Goal: Information Seeking & Learning: Find specific fact

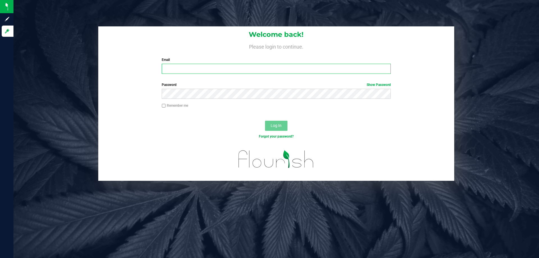
click at [234, 66] on input "Email" at bounding box center [276, 69] width 229 height 10
type input "[EMAIL_ADDRESS][DOMAIN_NAME]"
click at [265, 121] on button "Log In" at bounding box center [276, 126] width 22 height 10
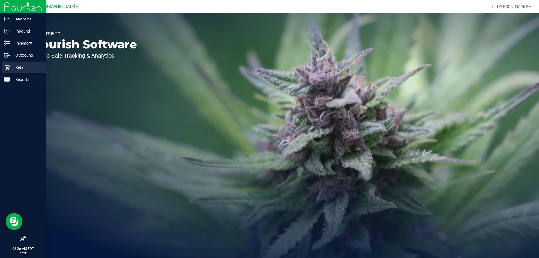
click at [24, 69] on p "Retail" at bounding box center [27, 67] width 34 height 7
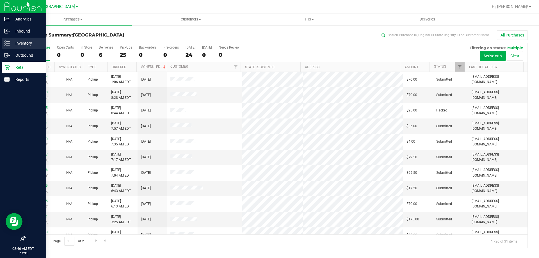
click at [26, 43] on p "Inventory" at bounding box center [27, 43] width 34 height 7
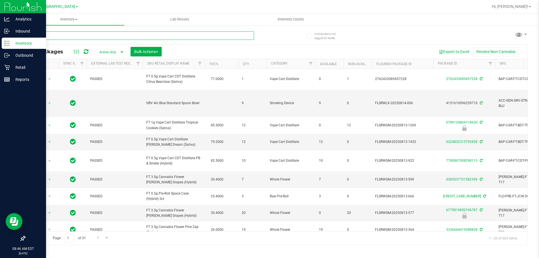
click at [110, 38] on input "text" at bounding box center [139, 35] width 229 height 8
type input "hash coin"
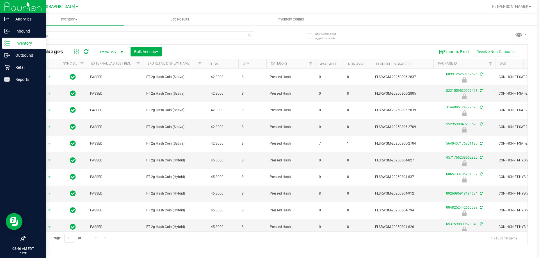
click at [191, 62] on th "Sku Retail Display Name" at bounding box center [174, 64] width 62 height 10
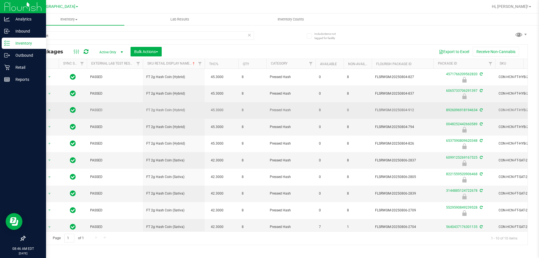
scroll to position [8, 0]
